Goal: Transaction & Acquisition: Purchase product/service

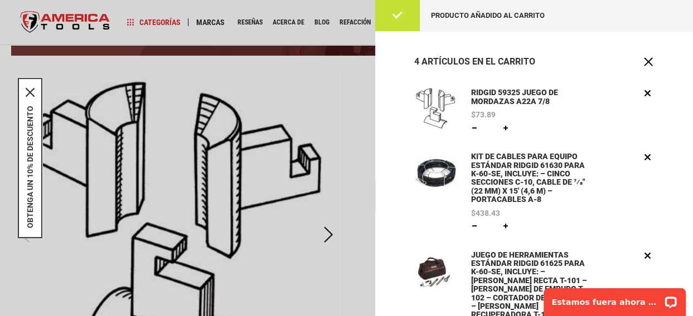
scroll to position [31, 0]
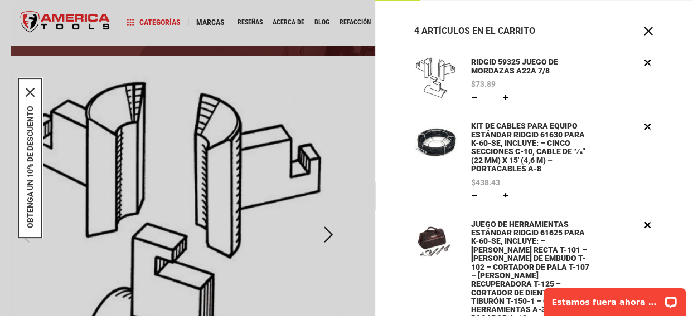
click at [488, 64] on font "RIDGID 59325 JUEGO DE MORDAZAS A22A 7/8" at bounding box center [514, 65] width 87 height 17
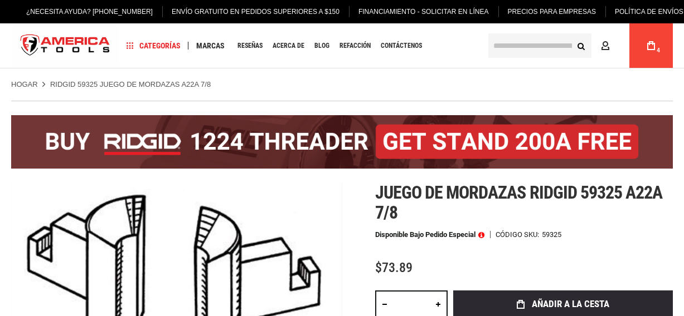
type input "**********"
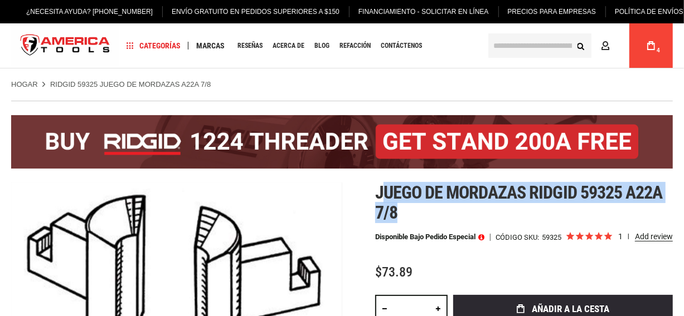
drag, startPoint x: 381, startPoint y: 191, endPoint x: 481, endPoint y: 207, distance: 101.6
click at [481, 207] on h1 "Juego de mordazas Ridgid 59325 a22a 7/8" at bounding box center [524, 203] width 298 height 40
click at [452, 191] on font "Juego de mordazas Ridgid 59325 a22a 7/8" at bounding box center [518, 202] width 287 height 41
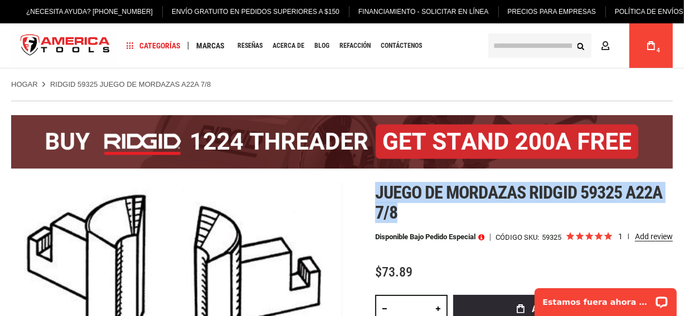
drag, startPoint x: 379, startPoint y: 191, endPoint x: 396, endPoint y: 208, distance: 24.8
click at [396, 208] on font "Juego de mordazas Ridgid 59325 a22a 7/8" at bounding box center [518, 202] width 287 height 41
copy font "Juego de mordazas Ridgid 59325 a22a 7/8"
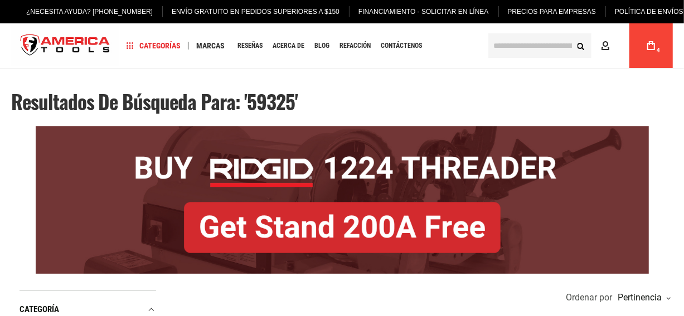
type input "**********"
click at [657, 46] on link "My Cart 4" at bounding box center [650, 45] width 21 height 45
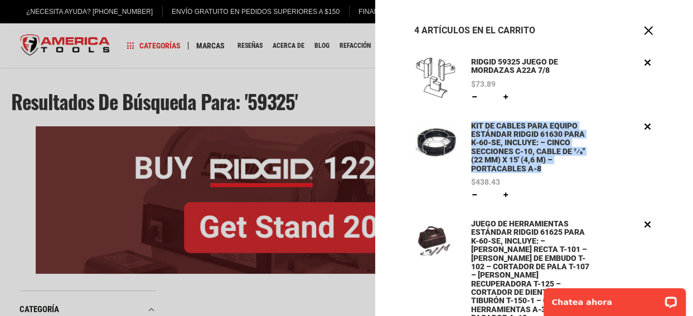
drag, startPoint x: 465, startPoint y: 122, endPoint x: 517, endPoint y: 169, distance: 69.8
click at [517, 169] on div "KIT DE CABLES PARA EQUIPO ESTÁNDAR RIDGID 61630 PARA K-60-SE, INCLUYE: – CINCO …" at bounding box center [534, 160] width 240 height 81
copy font "KIT DE CABLES PARA EQUIPO ESTÁNDAR RIDGID 61630 PARA K-60-SE, INCLUYE: – CINCO …"
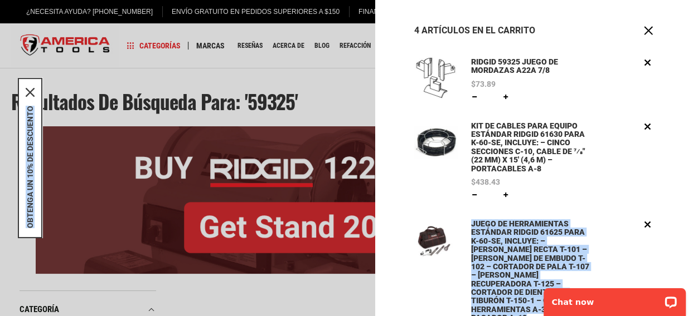
drag, startPoint x: 1002, startPoint y: 503, endPoint x: 1117, endPoint y: 548, distance: 122.6
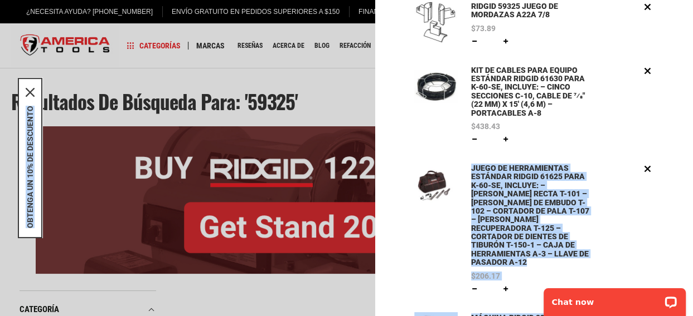
drag, startPoint x: 634, startPoint y: 228, endPoint x: 622, endPoint y: 231, distance: 12.2
click at [634, 228] on div "JUEGO DE HERRAMIENTAS ESTÁNDAR RIDGID 61625 PARA K-60-SE, INCLUYE: – BARRENA RE…" at bounding box center [562, 229] width 183 height 133
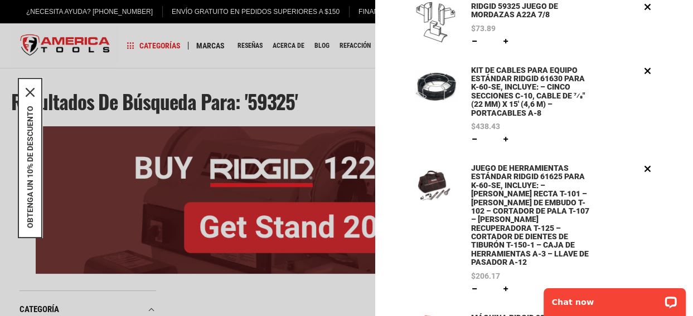
click at [457, 157] on li "KIT DE CABLES PARA EQUIPO ESTÁNDAR RIDGID 61630 PARA K-60-SE, INCLUYE: – CINCO …" at bounding box center [534, 114] width 240 height 98
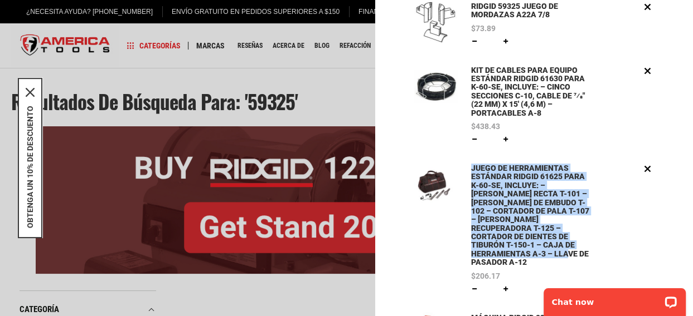
drag, startPoint x: 464, startPoint y: 166, endPoint x: 585, endPoint y: 247, distance: 145.4
click at [585, 247] on div "JUEGO DE HERRAMIENTAS ESTÁNDAR RIDGID 61625 PARA K-60-SE, INCLUYE: – BARRENA RE…" at bounding box center [534, 229] width 240 height 133
copy font "JUEGO DE HERRAMIENTAS ESTÁNDAR RIDGID 61625 PARA K-60-SE, INCLUYE: – BARRENA RE…"
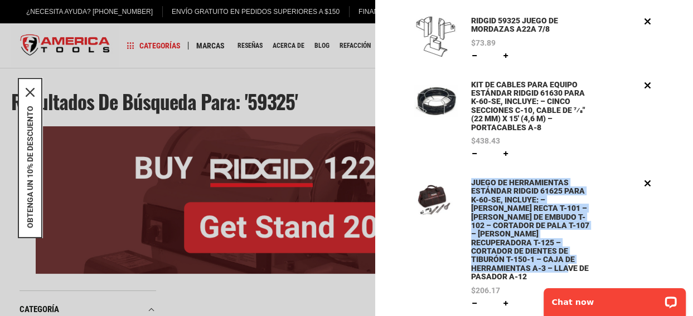
scroll to position [0, 0]
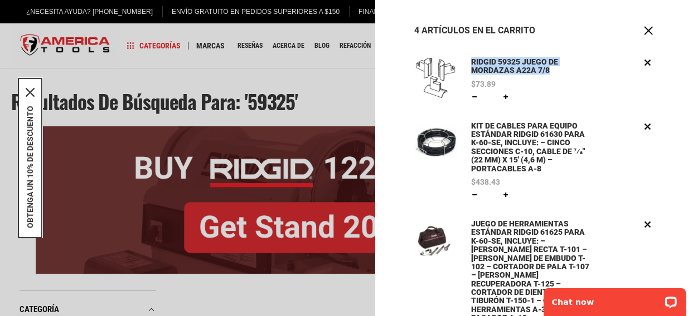
drag, startPoint x: 467, startPoint y: 60, endPoint x: 539, endPoint y: 75, distance: 74.0
click at [539, 75] on div "RIDGID 59325 JUEGO DE MORDAZAS A22A 7/8 $73.89 Cantidad * Actualizar Editar Eli…" at bounding box center [534, 79] width 240 height 47
copy font "RIDGID 59325 JUEGO DE MORDAZAS A22A 7/8"
click at [642, 36] on span "Cerca" at bounding box center [647, 30] width 11 height 11
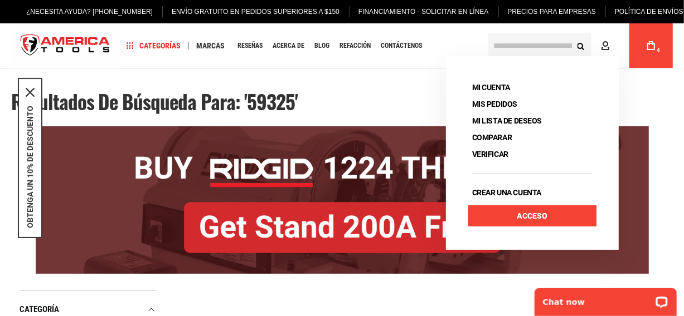
click at [513, 213] on link "Acceso" at bounding box center [532, 216] width 128 height 21
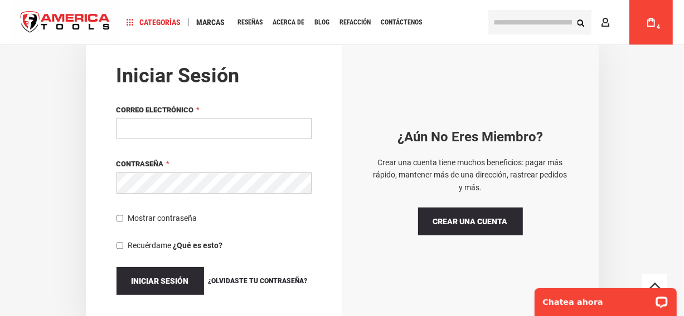
type input "**********"
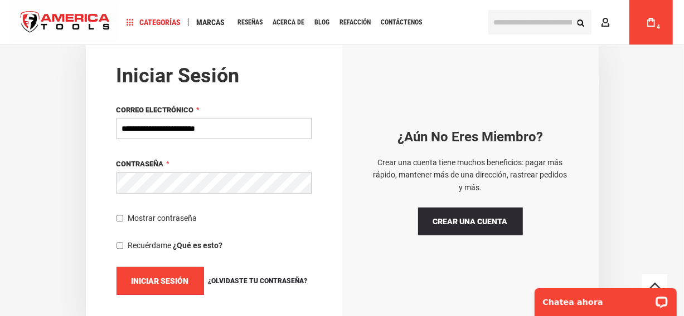
click at [182, 286] on button "Iniciar sesión" at bounding box center [159, 281] width 87 height 28
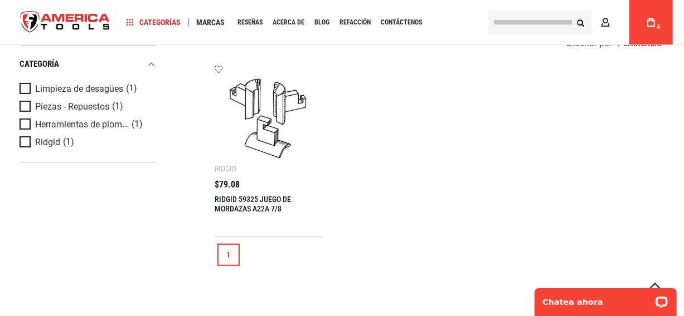
scroll to position [279, 0]
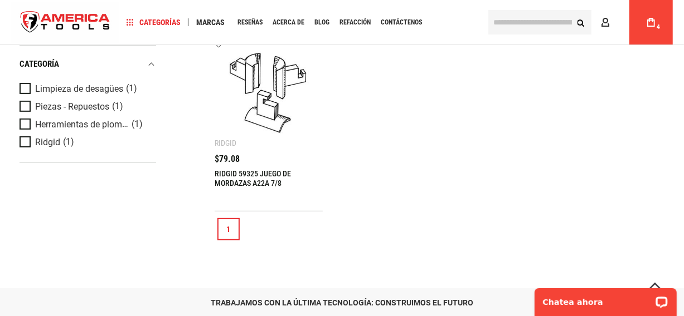
type input "**********"
click at [242, 181] on font "RIDGID 59325 JUEGO DE MORDAZAS A22A 7/8" at bounding box center [253, 178] width 76 height 18
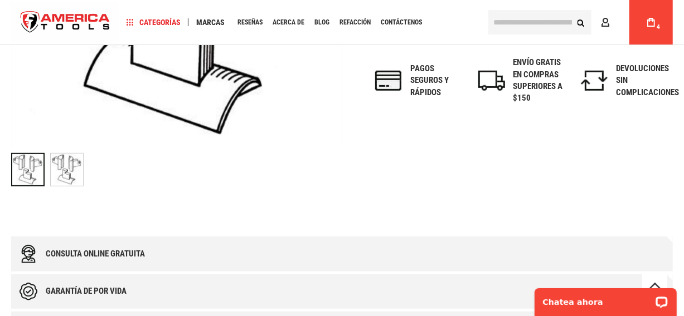
scroll to position [390, 0]
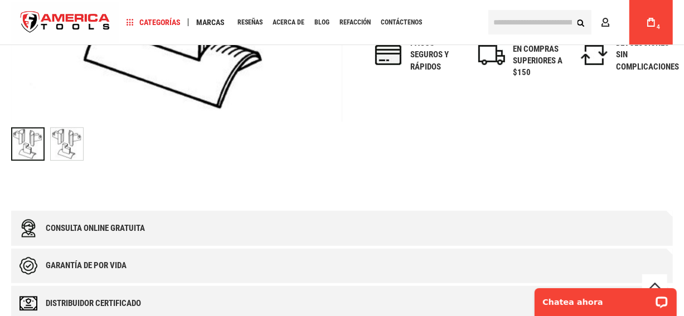
type input "**********"
click at [67, 145] on img "RIDGID 59325 JUEGO DE MORDAZAS A22A 7/8" at bounding box center [67, 144] width 32 height 32
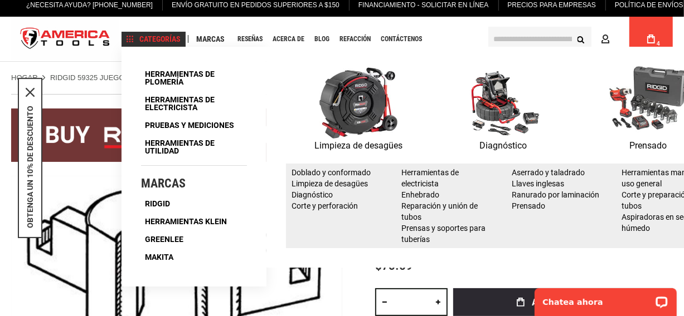
scroll to position [0, 0]
